Goal: Information Seeking & Learning: Learn about a topic

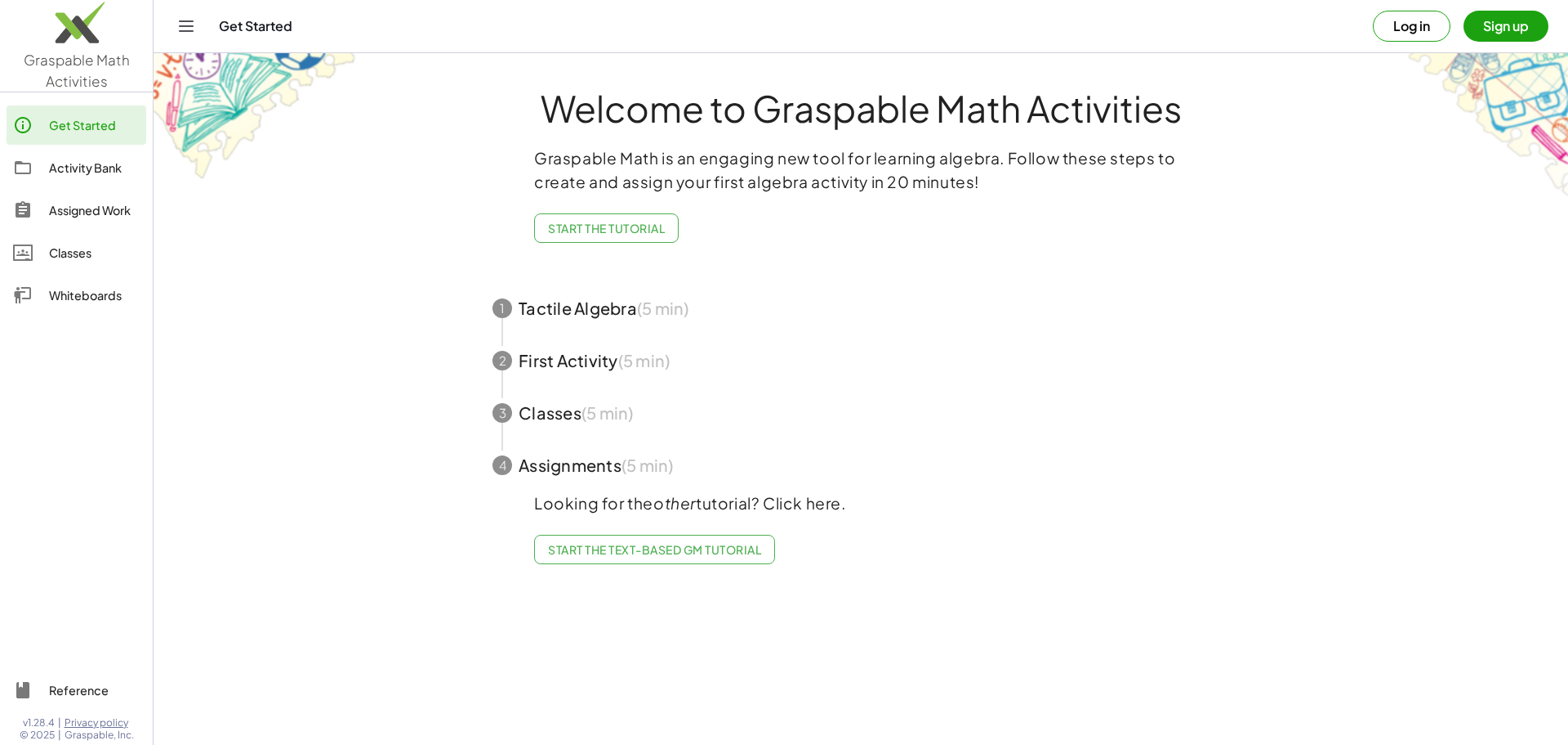
click at [93, 172] on div "Activity Bank" at bounding box center [94, 168] width 91 height 20
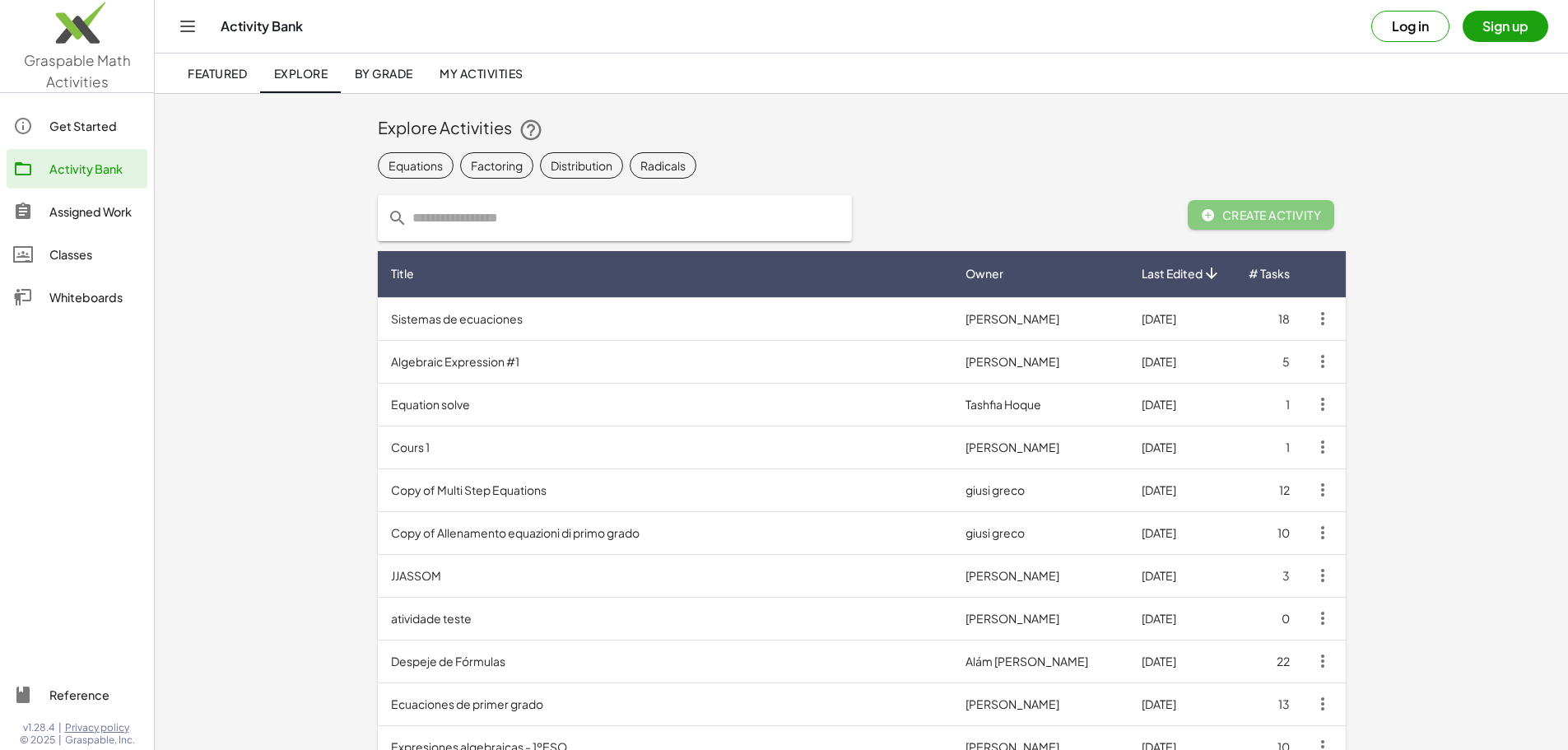
click at [407, 214] on input "text" at bounding box center [624, 218] width 435 height 46
click at [389, 166] on div "Equations" at bounding box center [415, 166] width 54 height 17
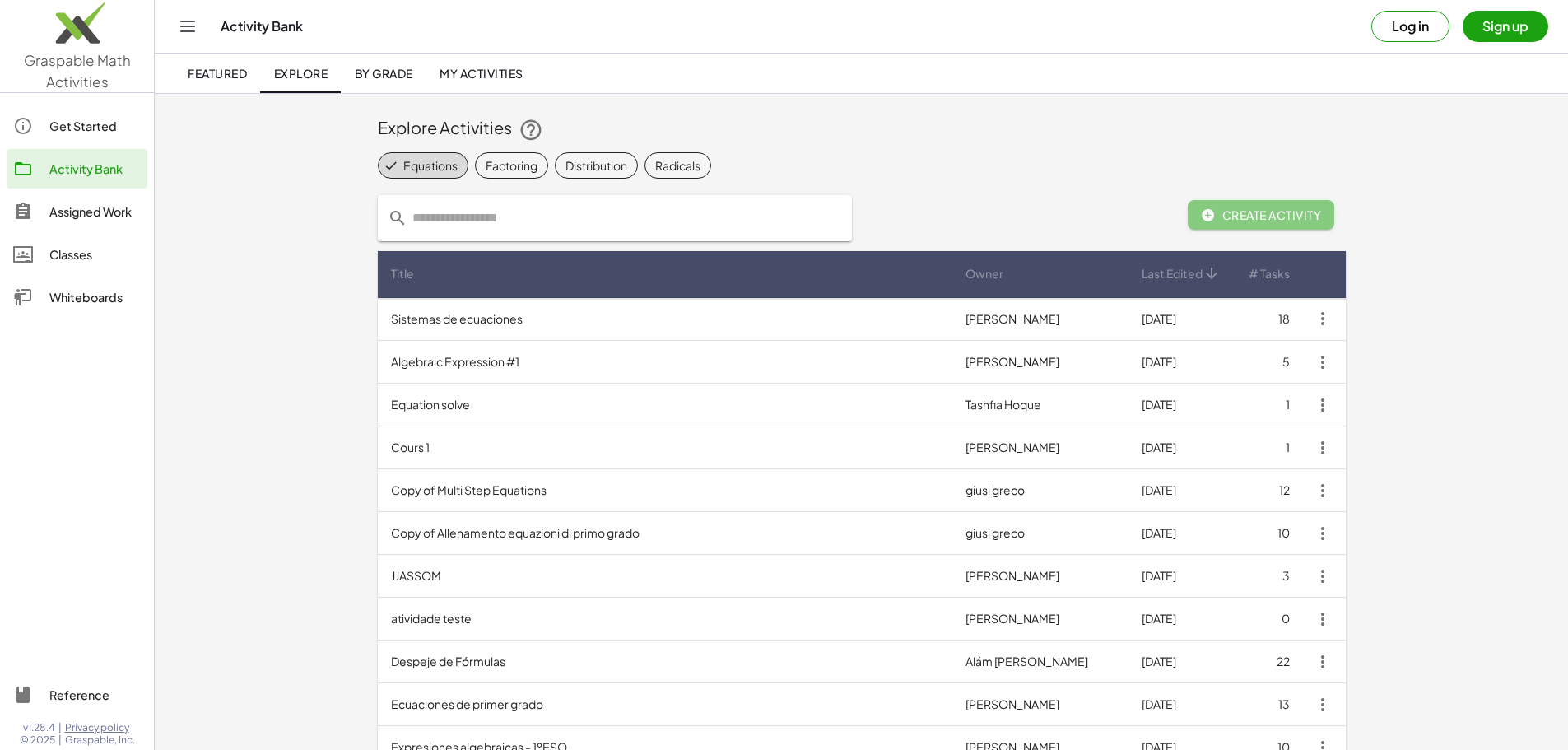
click at [413, 74] on span "By Grade" at bounding box center [383, 73] width 59 height 15
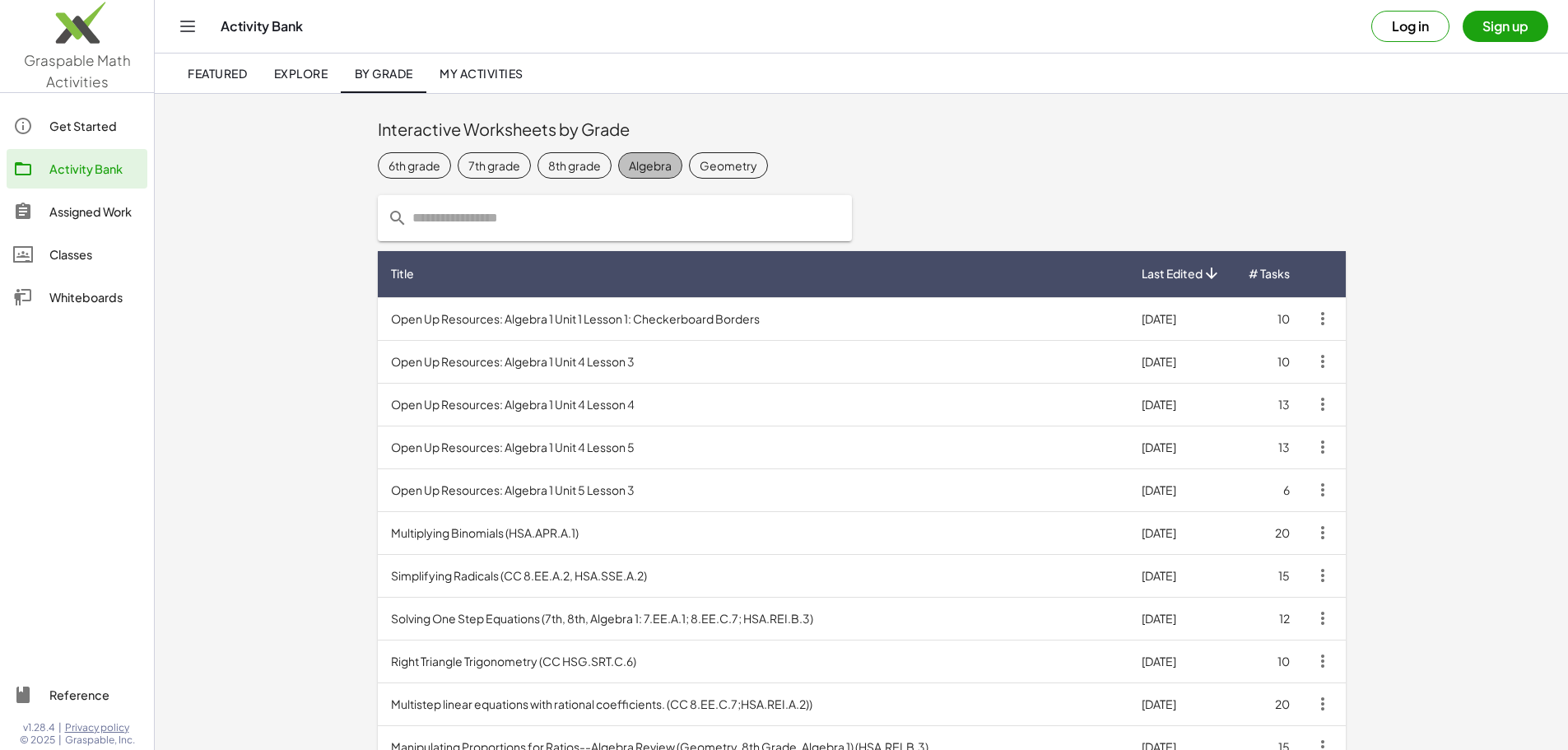
click at [628, 166] on div "Algebra" at bounding box center [650, 166] width 43 height 17
click at [492, 72] on span "My Activities" at bounding box center [481, 73] width 84 height 15
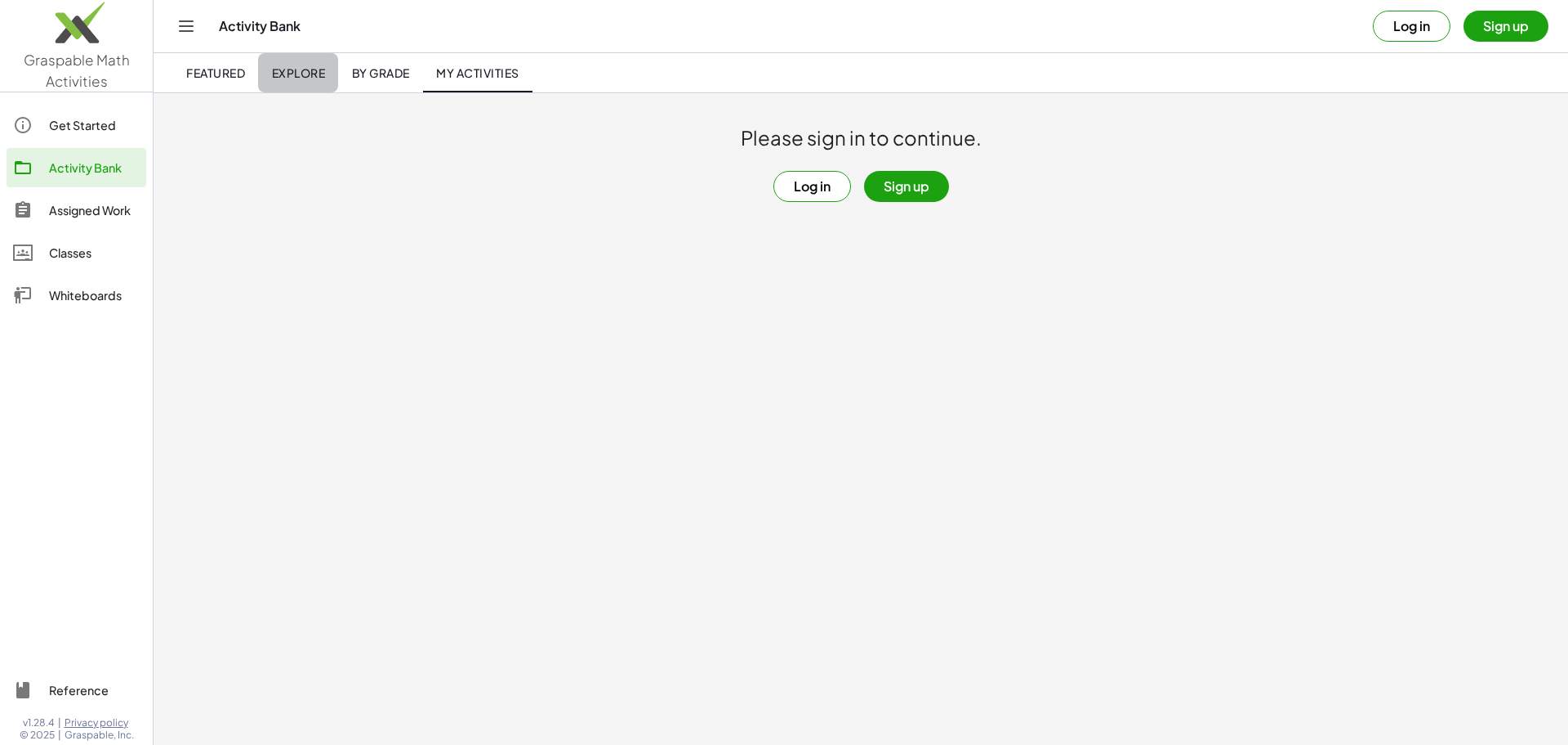
click at [301, 80] on link "Explore" at bounding box center [298, 72] width 80 height 39
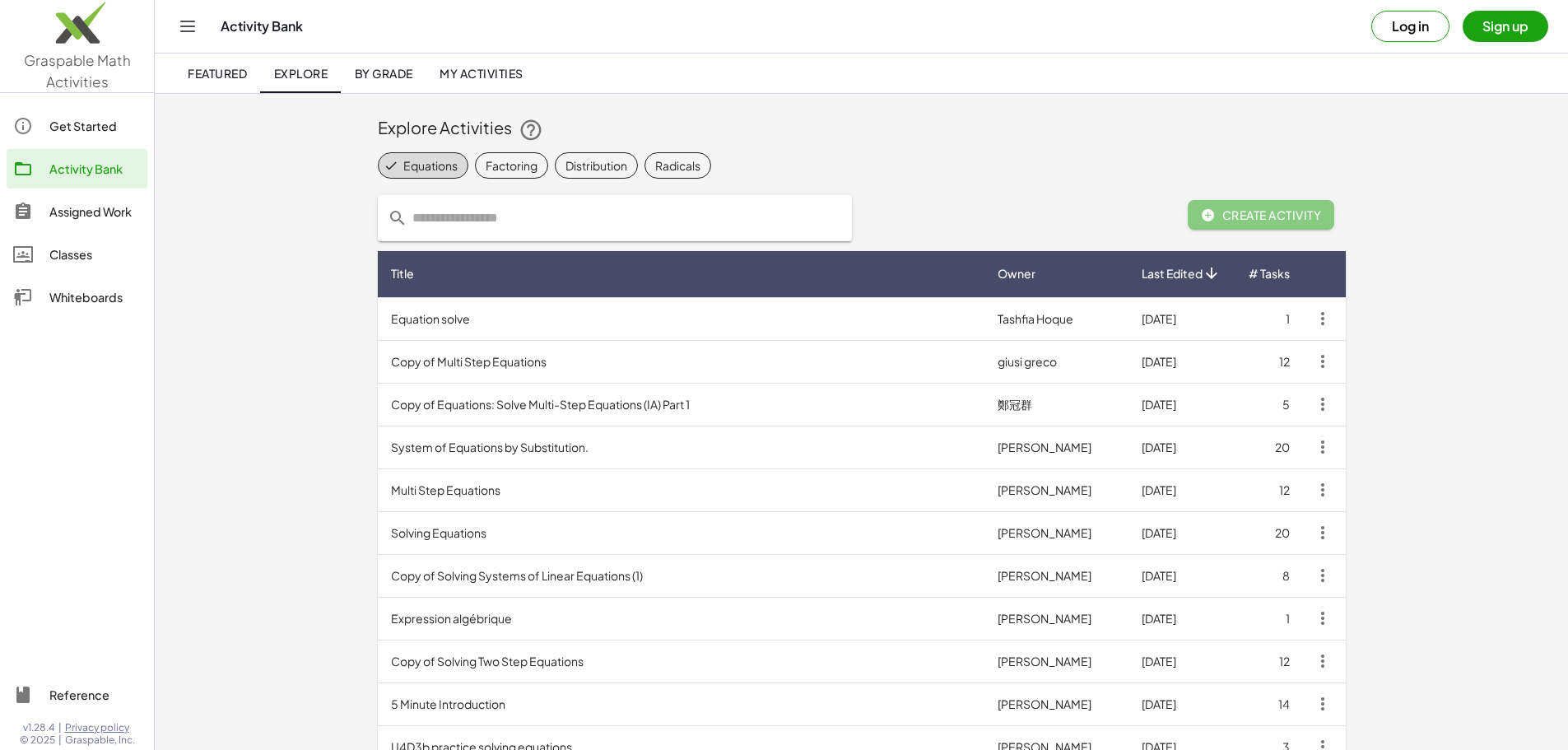
click at [242, 76] on span "Featured" at bounding box center [217, 73] width 59 height 15
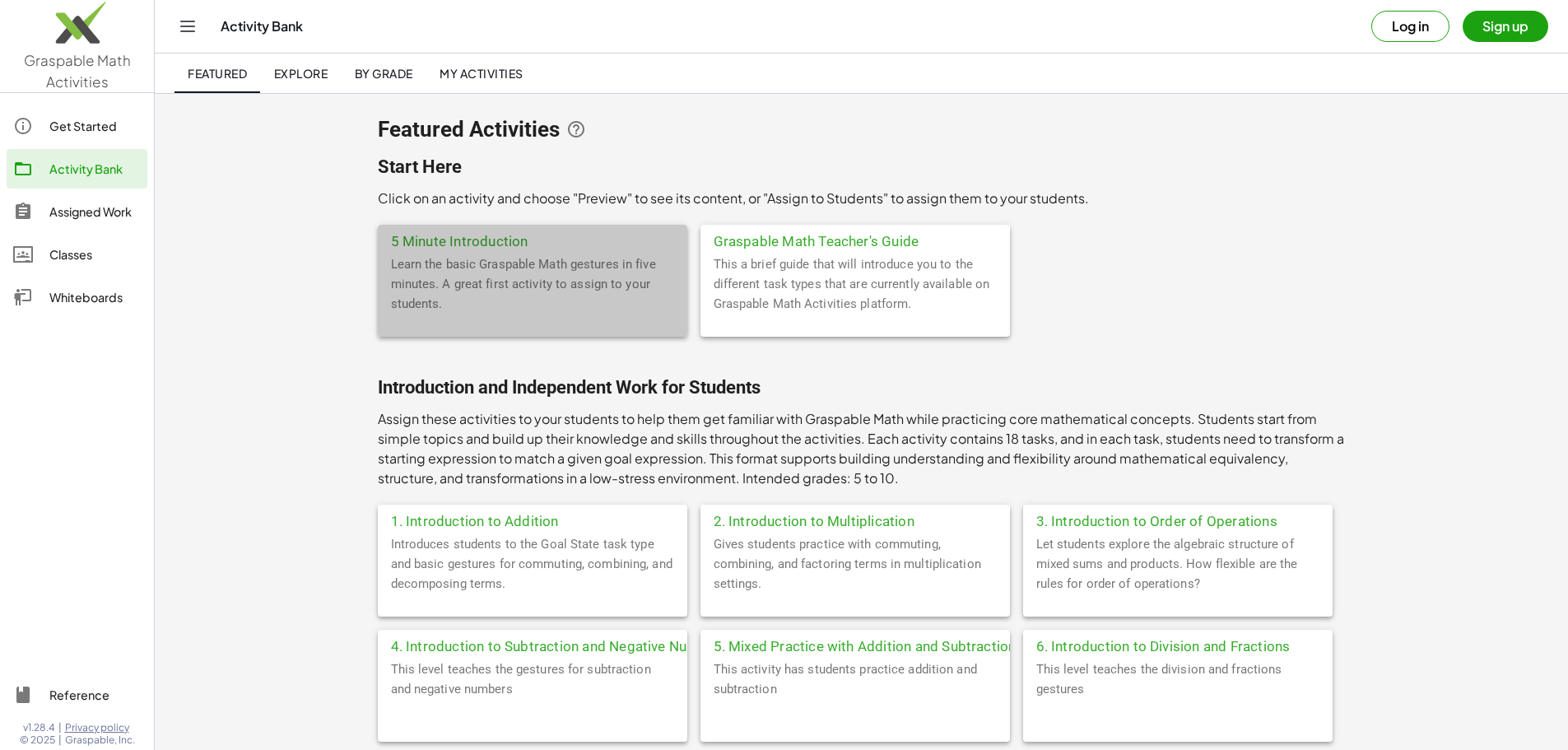
click at [378, 243] on div "5 Minute Introduction" at bounding box center [532, 240] width 309 height 29
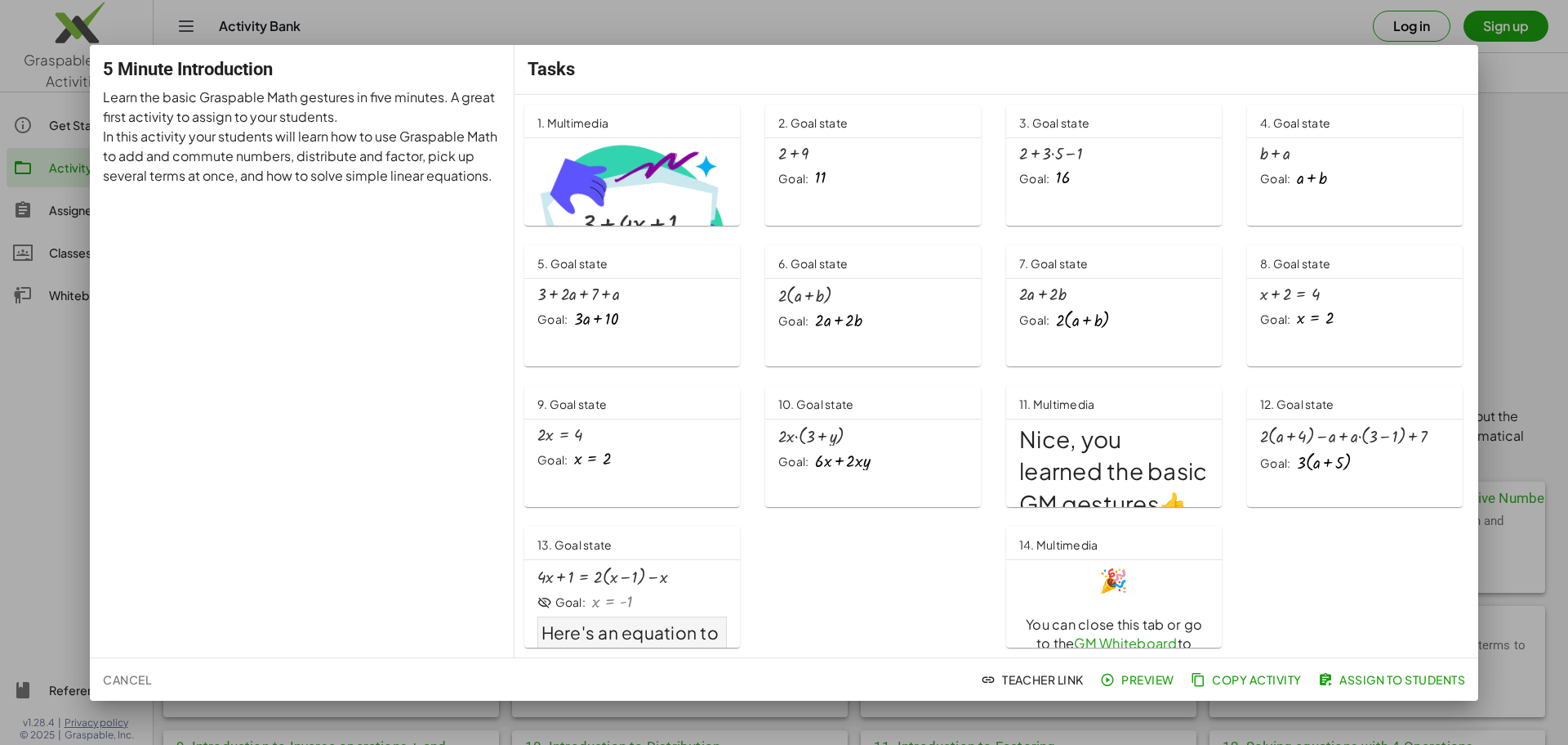
click at [1514, 96] on div at bounding box center [784, 372] width 1568 height 745
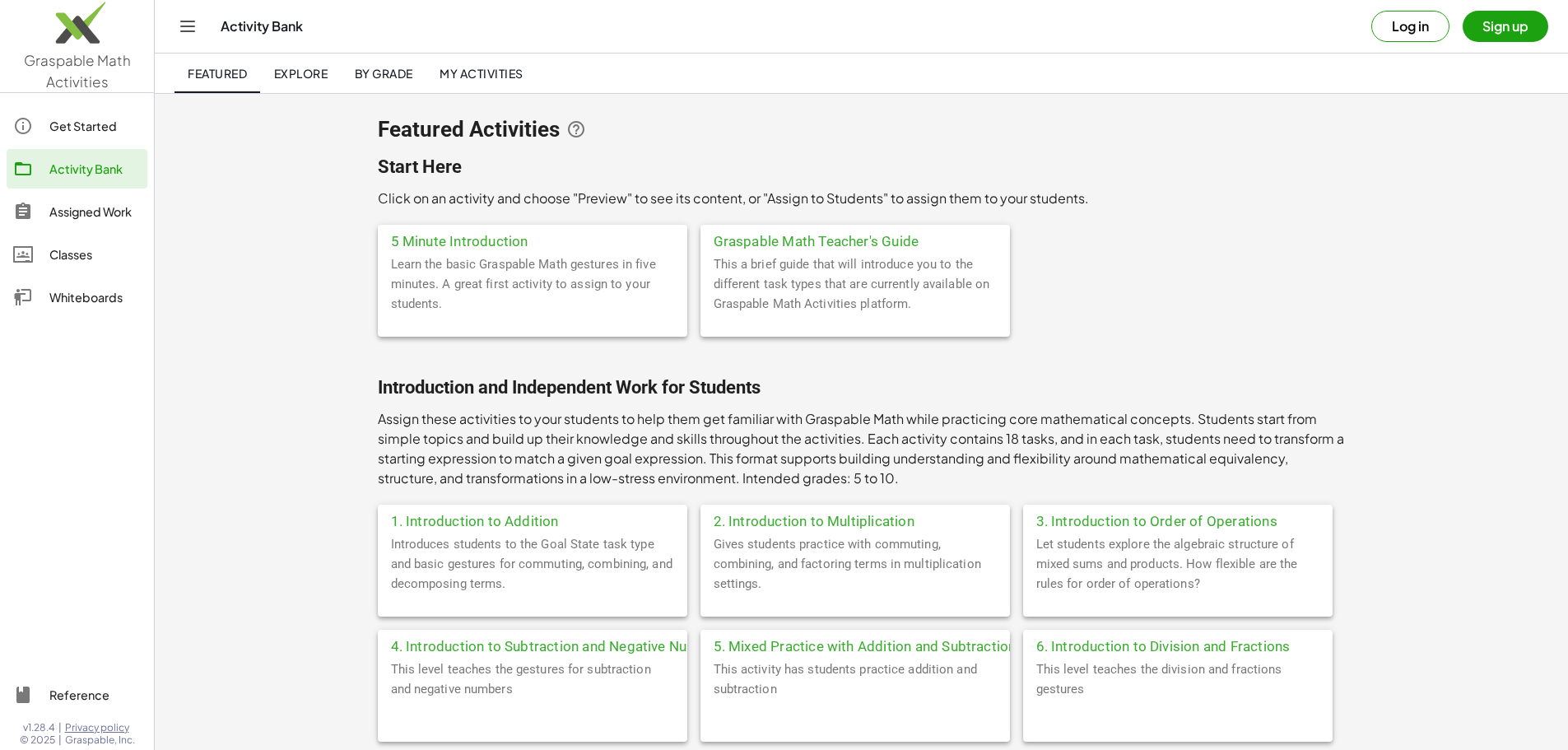
click at [182, 28] on icon "Toggle navigation" at bounding box center [188, 27] width 20 height 20
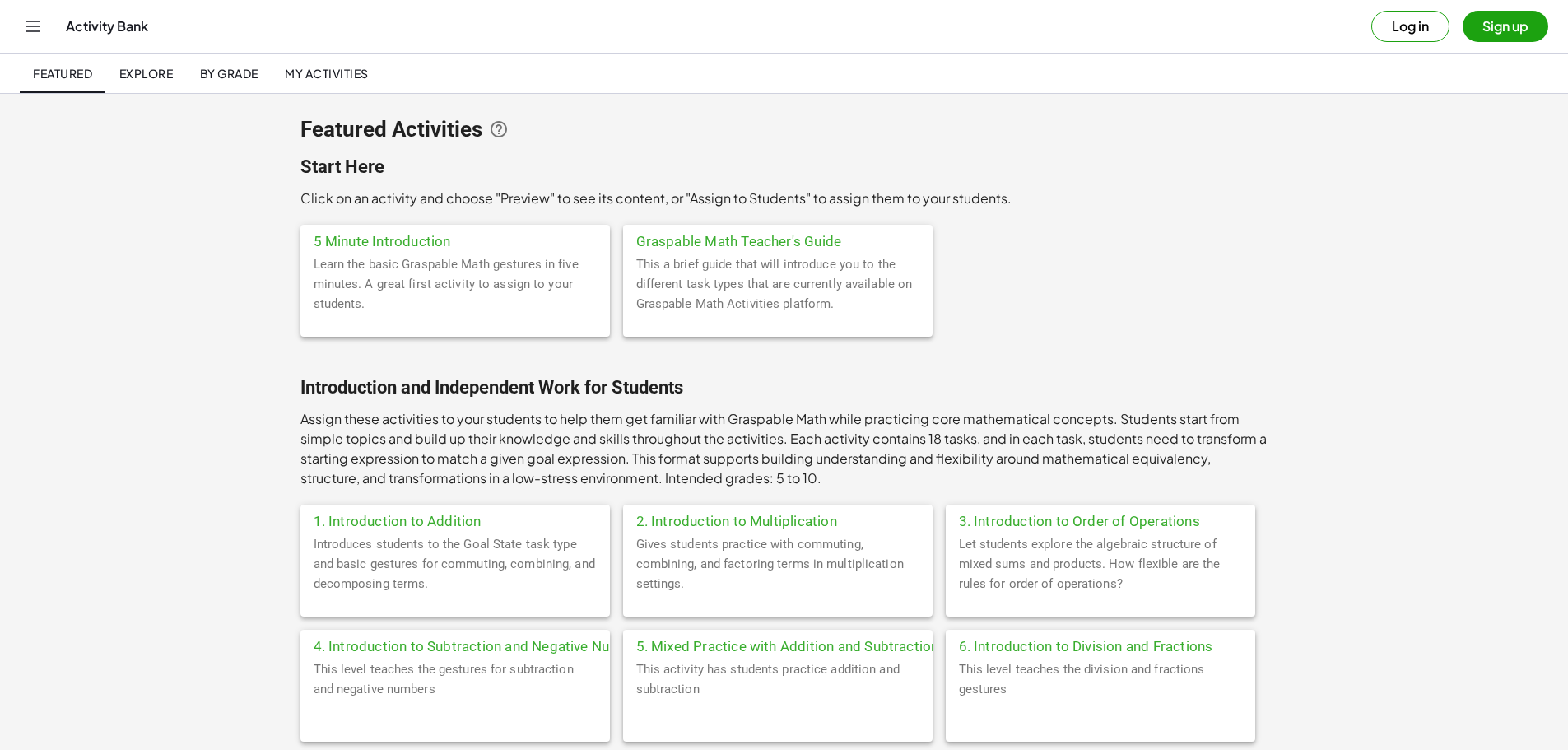
drag, startPoint x: 401, startPoint y: 0, endPoint x: 595, endPoint y: 64, distance: 204.3
click at [574, 65] on div "Featured Explore By Grade My Activities" at bounding box center [784, 72] width 1529 height 39
